Goal: Check status: Check status

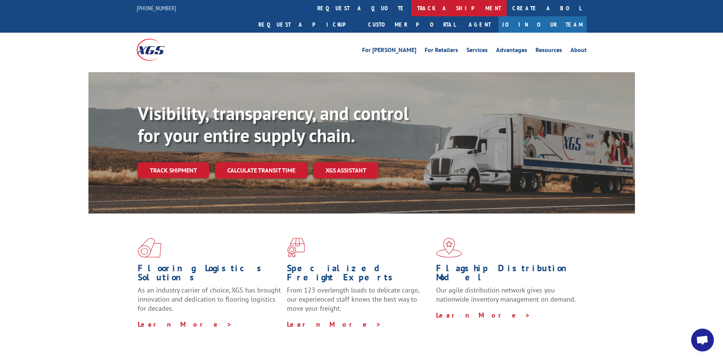
click at [411, 10] on link "track a shipment" at bounding box center [458, 8] width 95 height 16
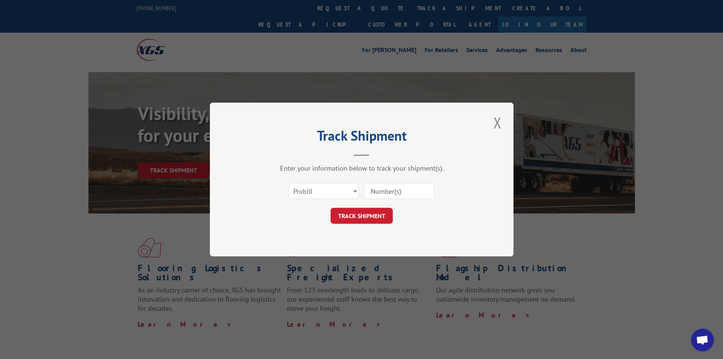
click at [407, 191] on input at bounding box center [399, 191] width 70 height 16
paste input "17223858"
type input "17223858"
click at [374, 217] on button "TRACK SHIPMENT" at bounding box center [362, 216] width 62 height 16
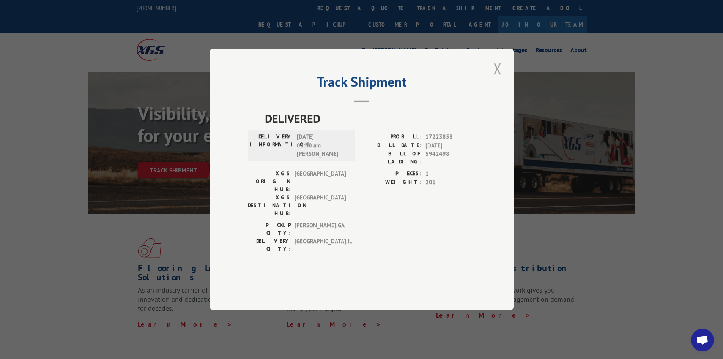
click at [497, 79] on button "Close modal" at bounding box center [497, 68] width 13 height 21
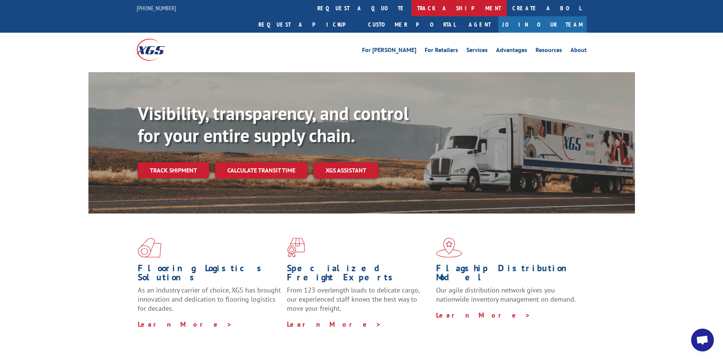
click at [411, 6] on link "track a shipment" at bounding box center [458, 8] width 95 height 16
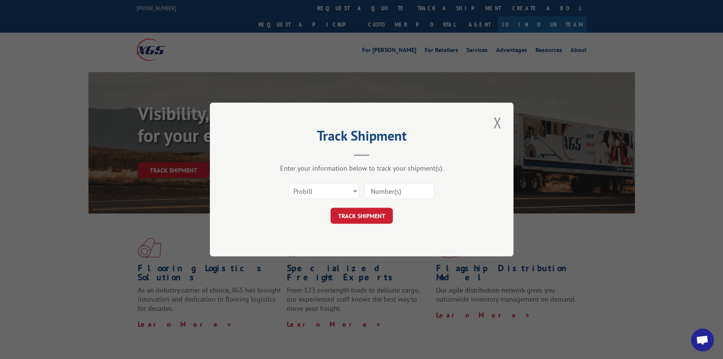
click at [400, 192] on input at bounding box center [399, 191] width 70 height 16
paste input "17514376"
type input "17514376"
click at [358, 214] on button "TRACK SHIPMENT" at bounding box center [362, 216] width 62 height 16
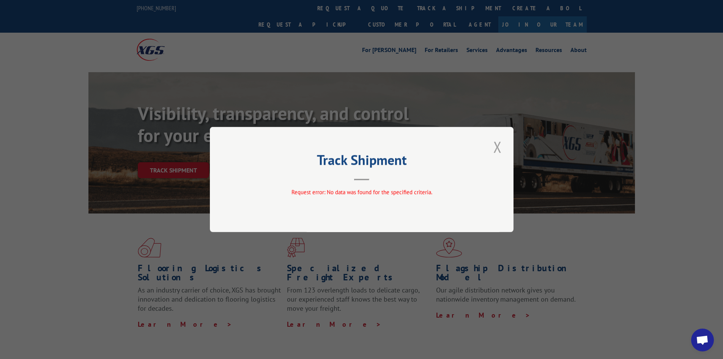
click at [496, 149] on button "Close modal" at bounding box center [497, 146] width 13 height 21
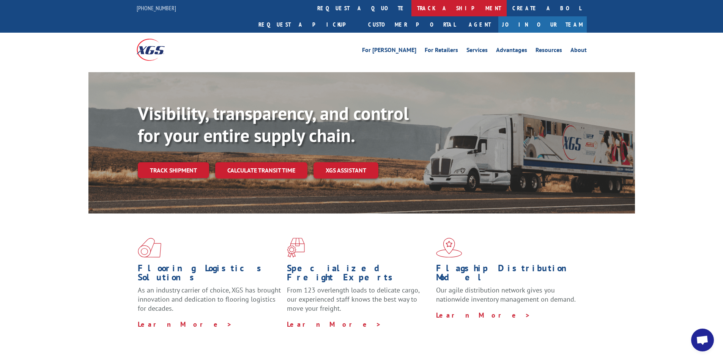
click at [411, 10] on link "track a shipment" at bounding box center [458, 8] width 95 height 16
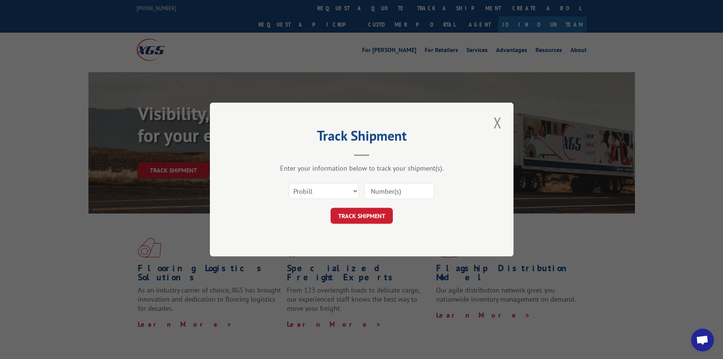
click at [399, 193] on input at bounding box center [399, 191] width 70 height 16
paste input "17153206"
type input "17153206"
click at [370, 217] on button "TRACK SHIPMENT" at bounding box center [362, 216] width 62 height 16
